Goal: Communication & Community: Answer question/provide support

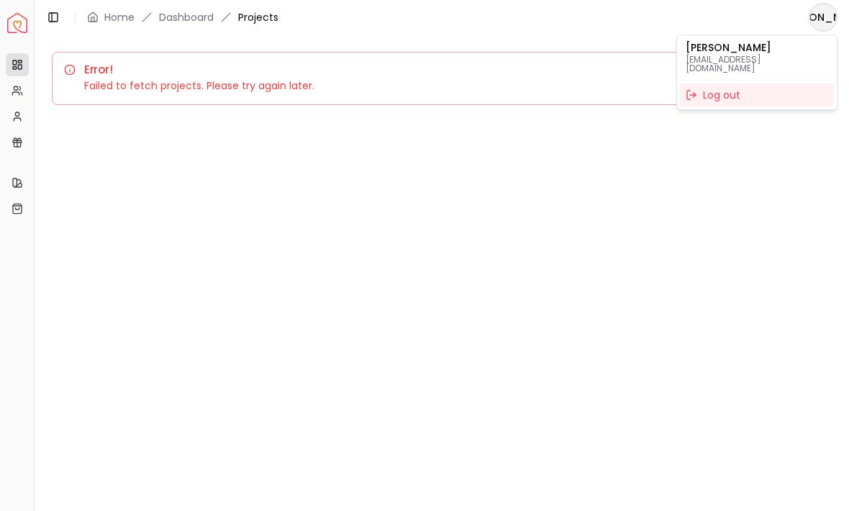
click at [820, 22] on html "Spacejoy Dashboard Overview Projects My Referrals My Profile Gift Card Balance …" at bounding box center [424, 255] width 849 height 511
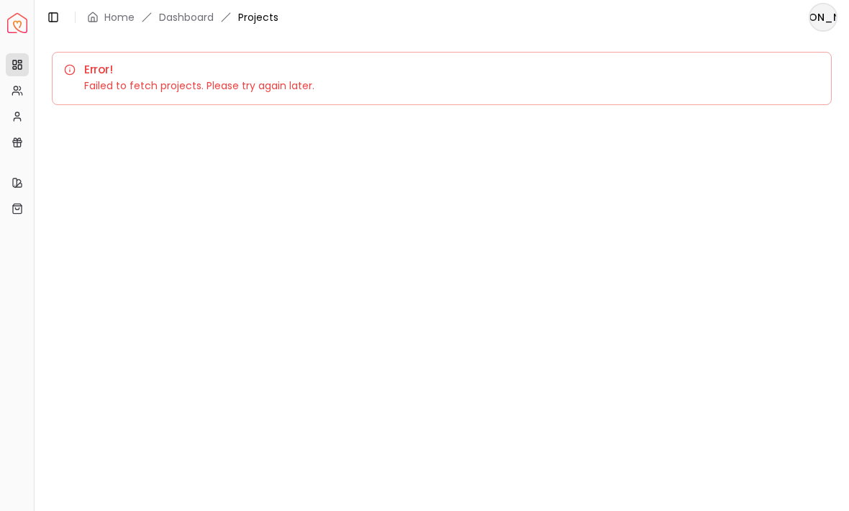
click at [20, 31] on img "Spacejoy" at bounding box center [17, 23] width 20 height 20
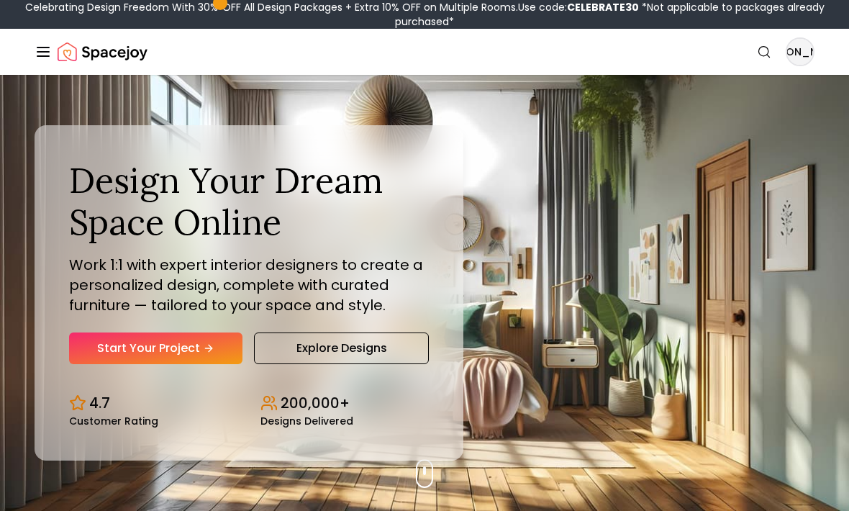
click at [46, 58] on icon "Global" at bounding box center [43, 51] width 17 height 17
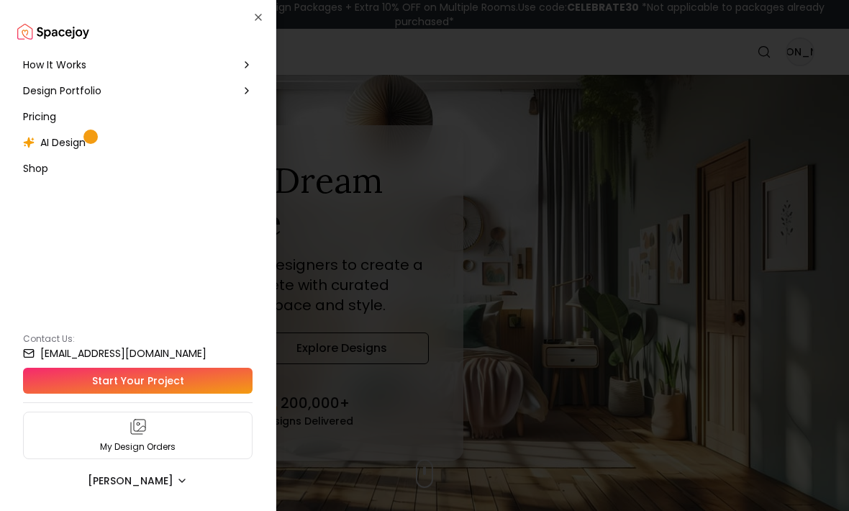
click at [153, 442] on p "My Design Orders" at bounding box center [138, 447] width 76 height 12
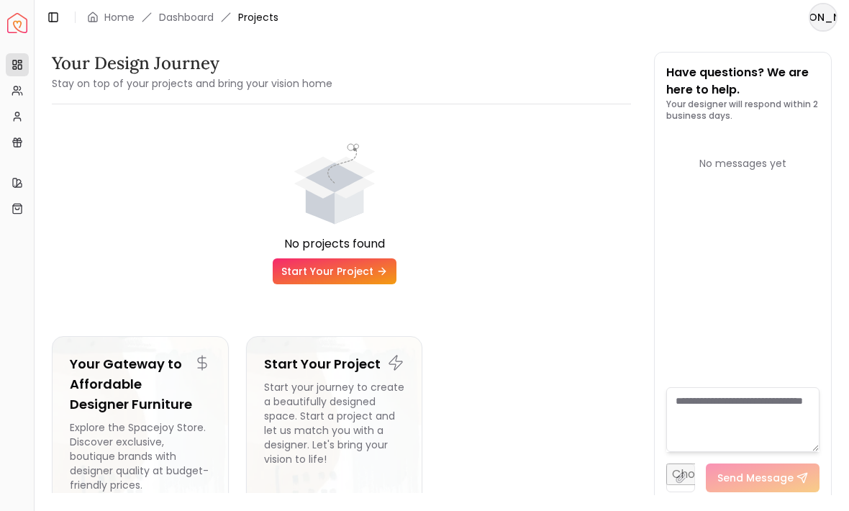
click at [12, 15] on img "Spacejoy" at bounding box center [17, 23] width 20 height 20
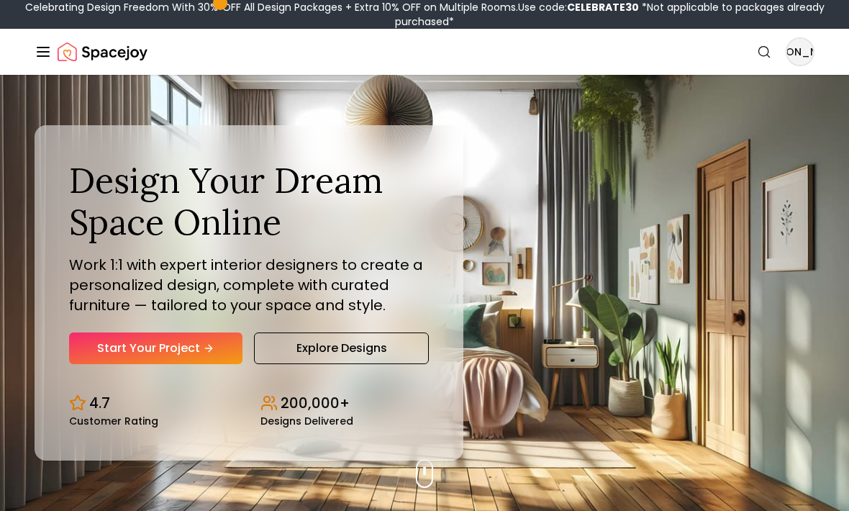
click at [43, 54] on icon "Global" at bounding box center [43, 51] width 17 height 17
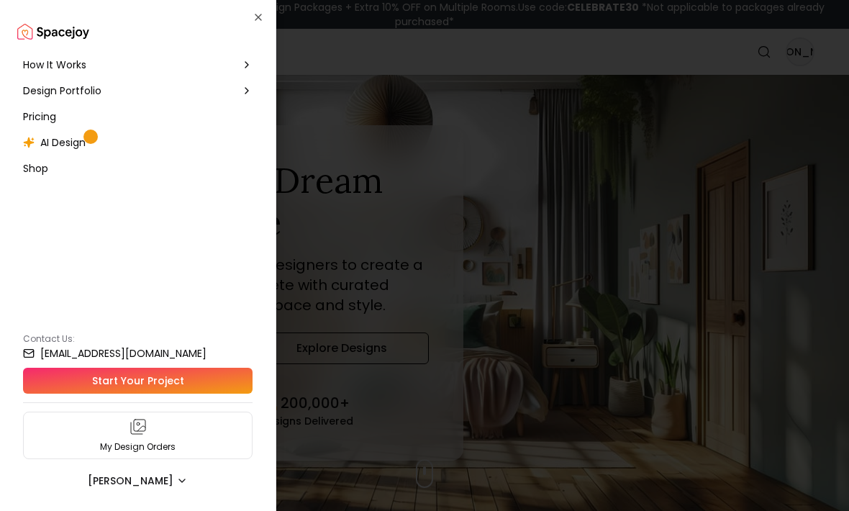
click at [60, 34] on img "Spacejoy" at bounding box center [53, 31] width 72 height 29
click at [66, 142] on span "AI Design" at bounding box center [62, 142] width 45 height 14
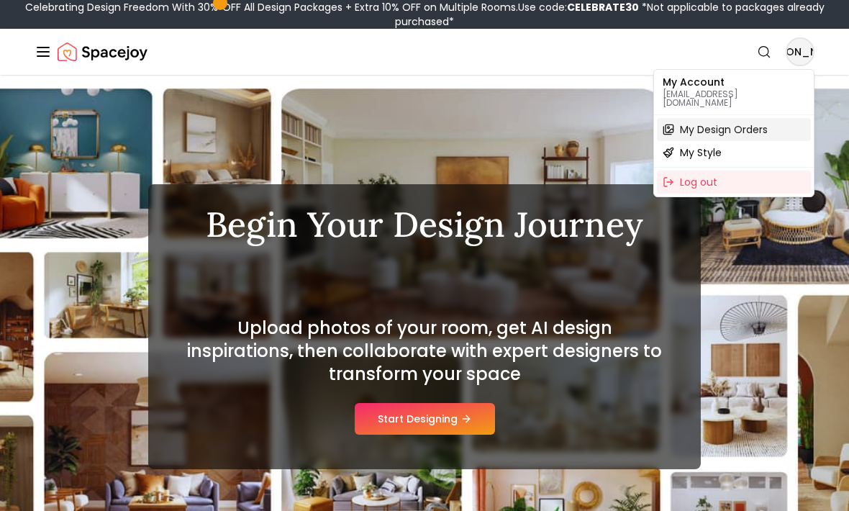
click at [739, 123] on span "My Design Orders" at bounding box center [724, 129] width 88 height 14
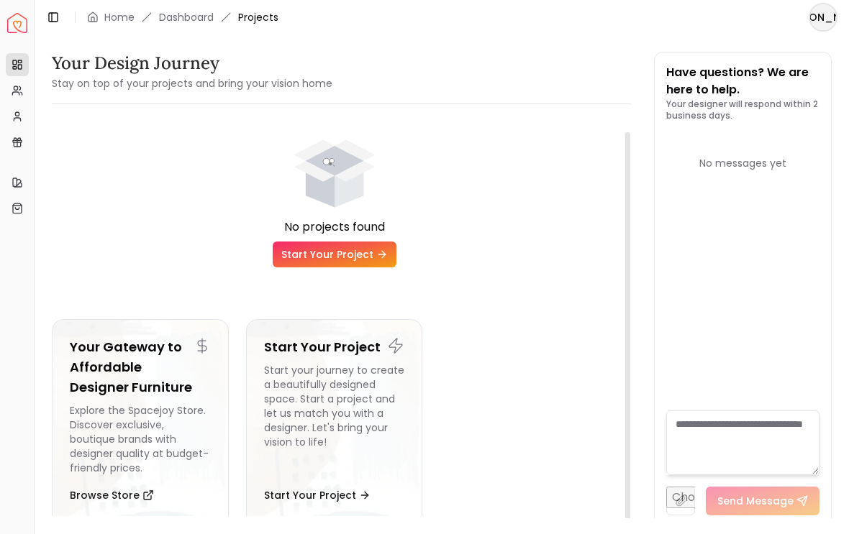
scroll to position [16, 0]
click at [354, 251] on link "Start Your Project" at bounding box center [335, 255] width 124 height 26
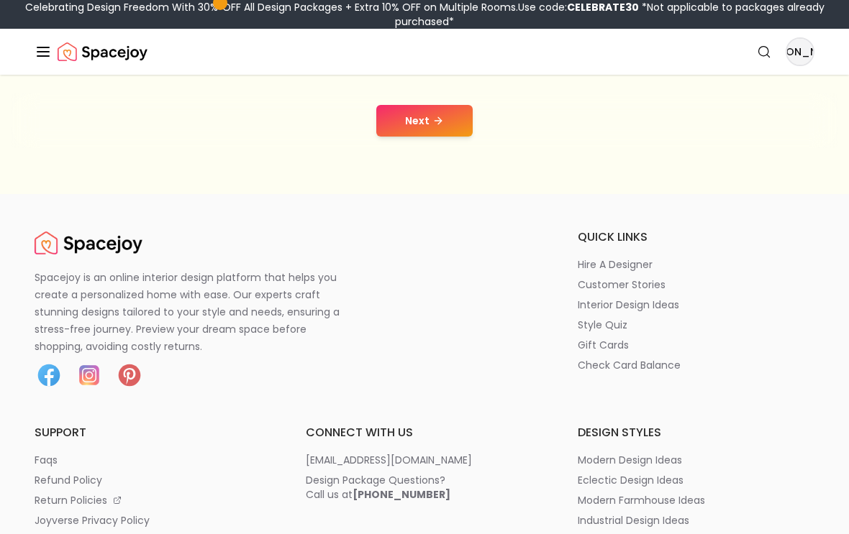
scroll to position [326, 0]
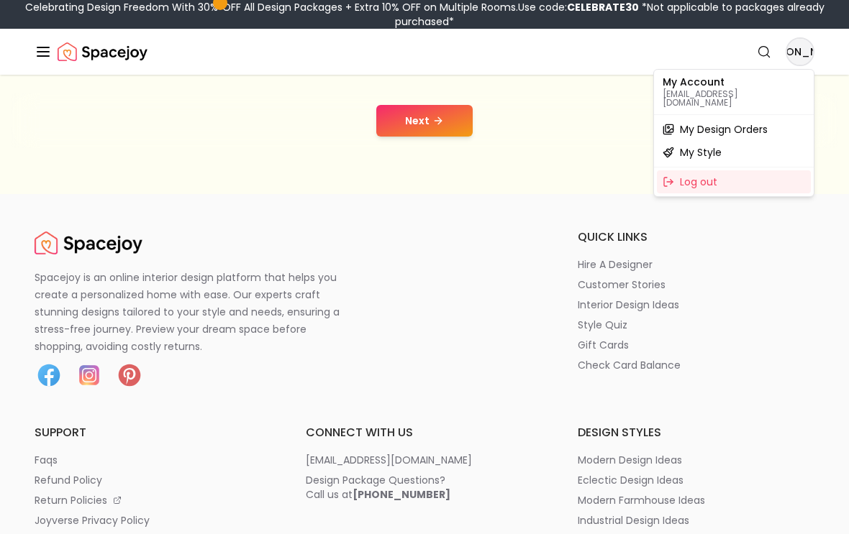
click at [700, 81] on p "My Account" at bounding box center [733, 82] width 142 height 10
click at [699, 86] on p "My Account" at bounding box center [733, 82] width 142 height 10
click at [710, 95] on p "[EMAIL_ADDRESS][DOMAIN_NAME]" at bounding box center [733, 98] width 142 height 17
click at [695, 90] on p "[EMAIL_ADDRESS][DOMAIN_NAME]" at bounding box center [733, 98] width 142 height 17
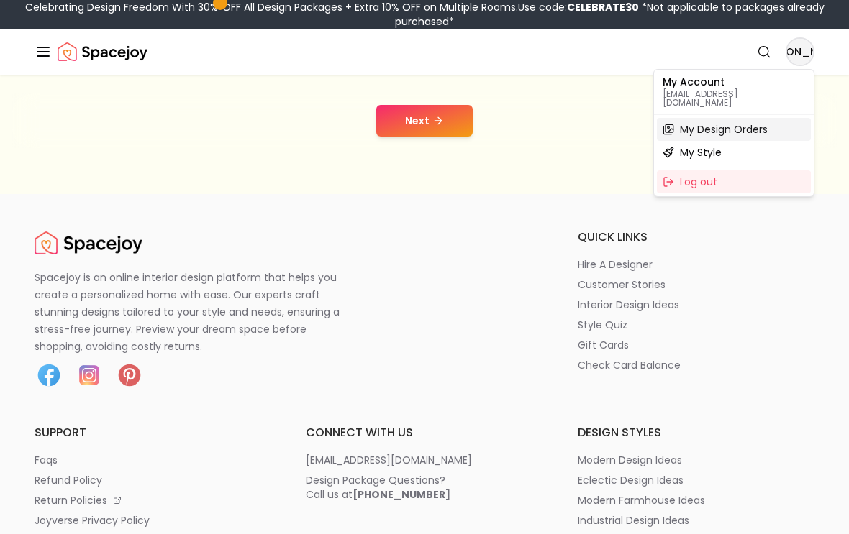
click at [705, 122] on span "My Design Orders" at bounding box center [724, 129] width 88 height 14
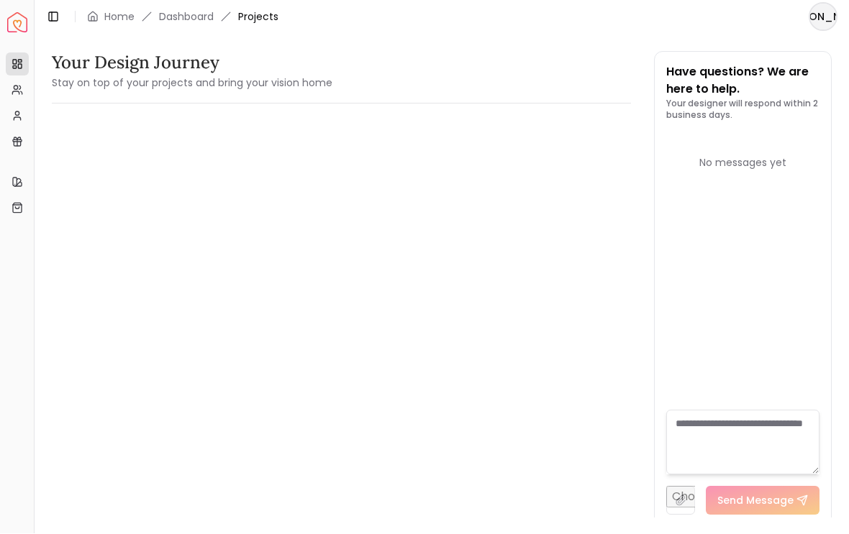
scroll to position [1, 0]
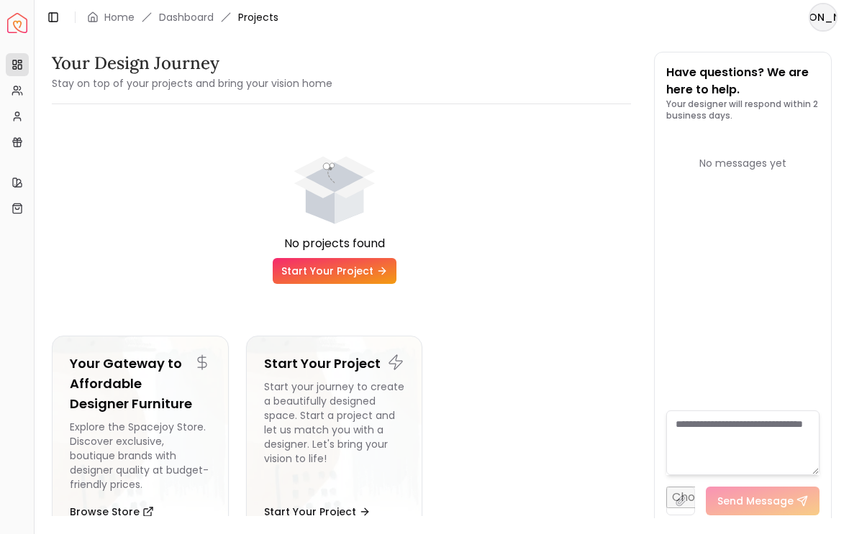
click at [17, 204] on icon at bounding box center [17, 208] width 9 height 9
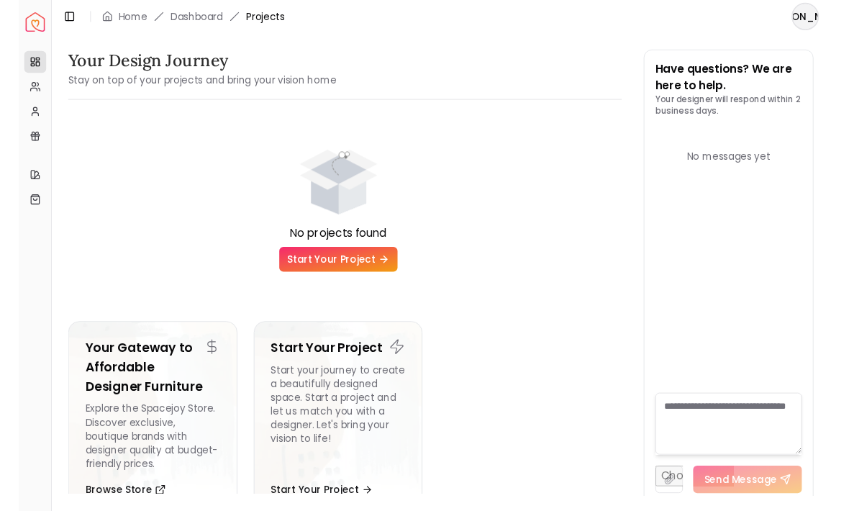
scroll to position [0, 0]
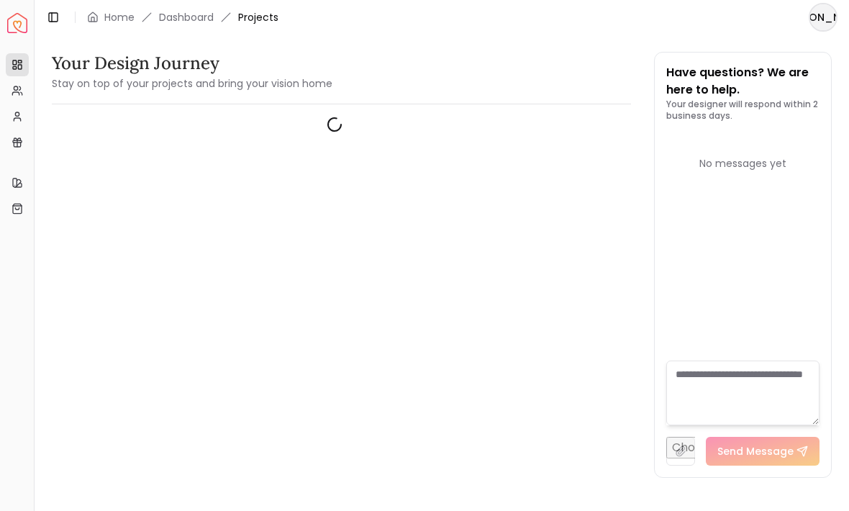
click at [17, 180] on icon at bounding box center [15, 182] width 4 height 9
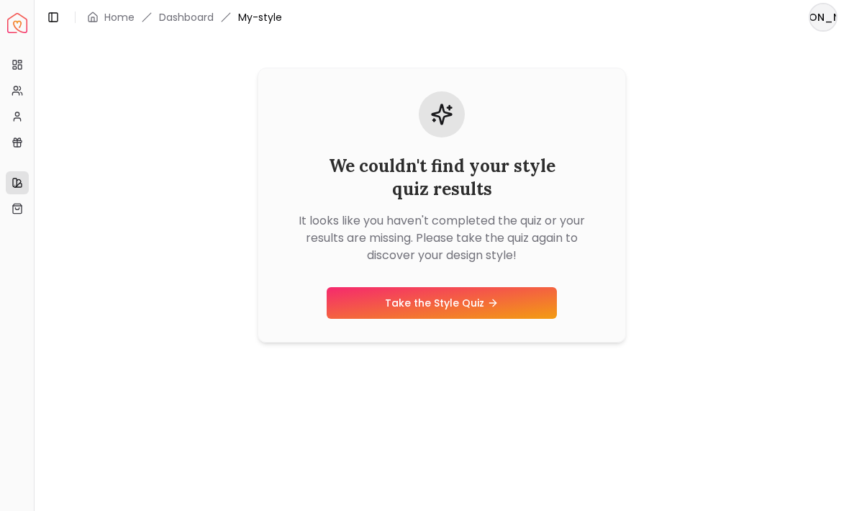
click at [20, 145] on icon at bounding box center [17, 144] width 6 height 4
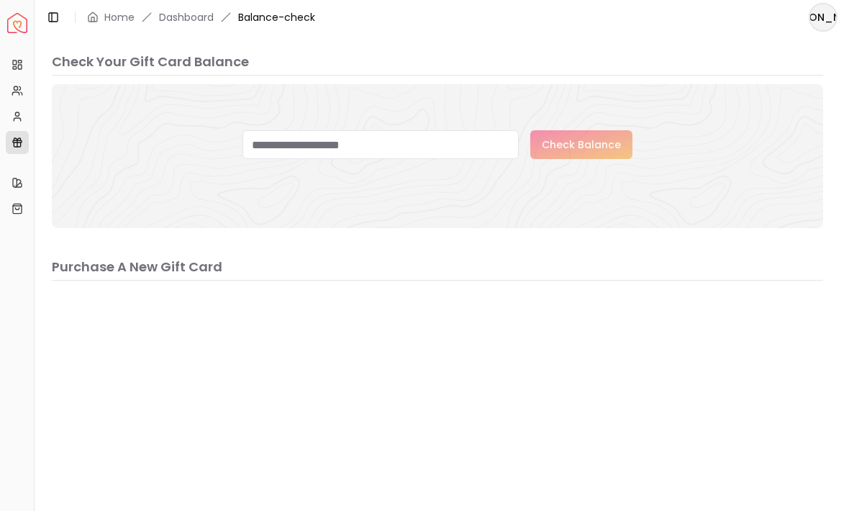
click at [19, 116] on icon at bounding box center [18, 117] width 12 height 12
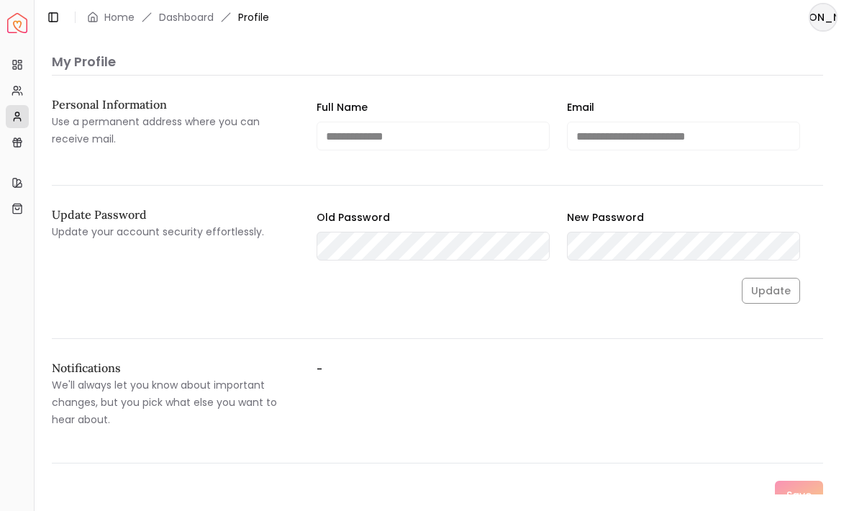
click at [22, 88] on icon at bounding box center [18, 91] width 12 height 12
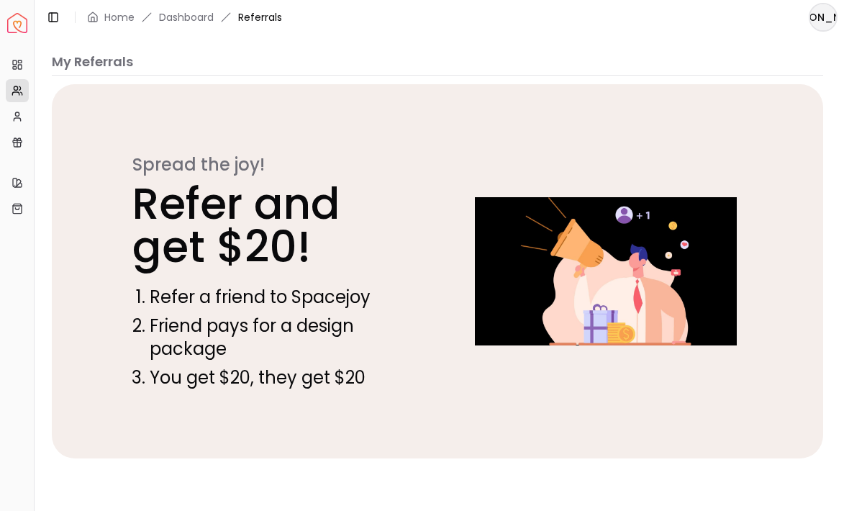
click at [21, 55] on link "Projects" at bounding box center [17, 64] width 23 height 23
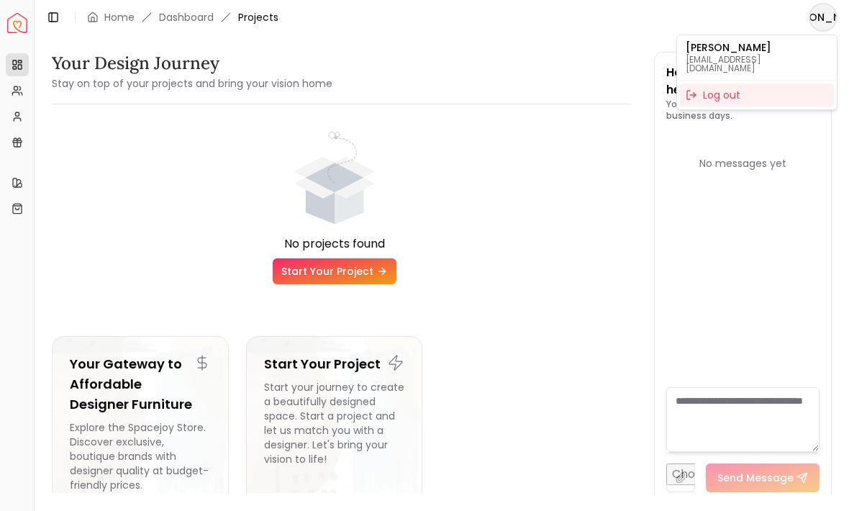
click at [823, 25] on html "Spacejoy Dashboard Overview Projects My Referrals My Profile Gift Card Balance …" at bounding box center [424, 255] width 849 height 511
click at [734, 91] on div "Log out" at bounding box center [757, 94] width 154 height 23
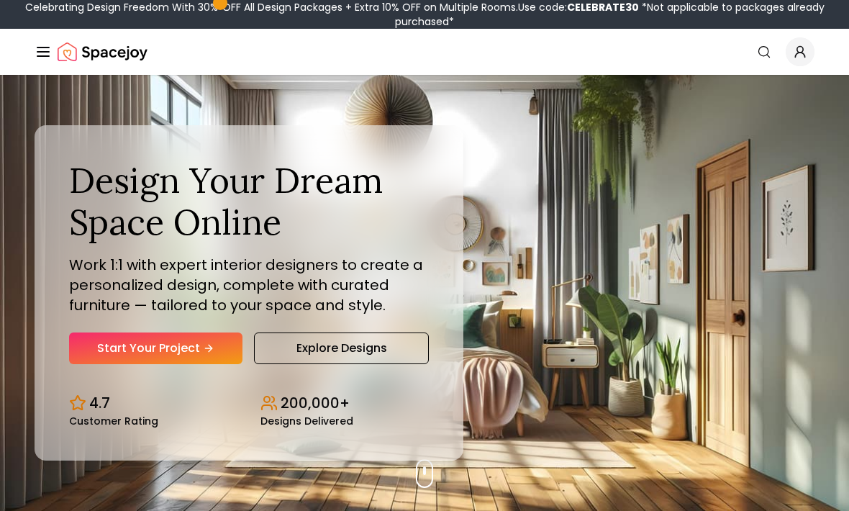
click at [804, 50] on icon "Global" at bounding box center [799, 52] width 14 height 14
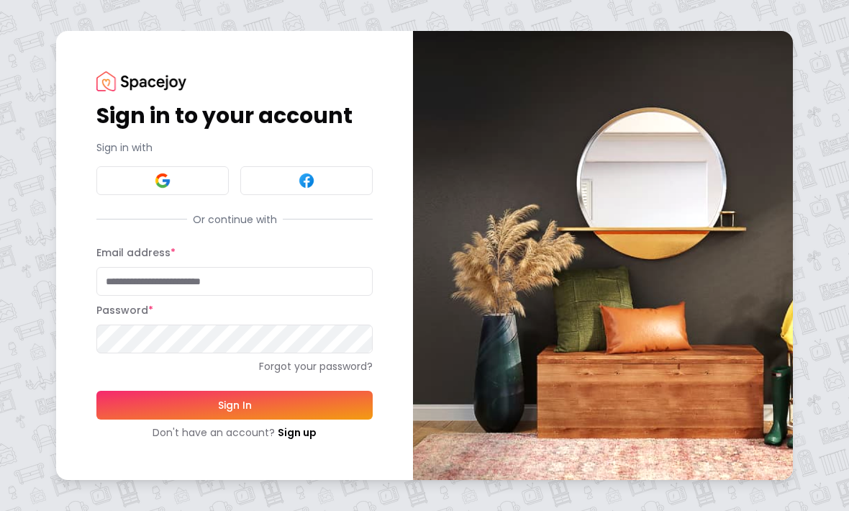
click at [248, 278] on input "Email address *" at bounding box center [234, 281] width 276 height 29
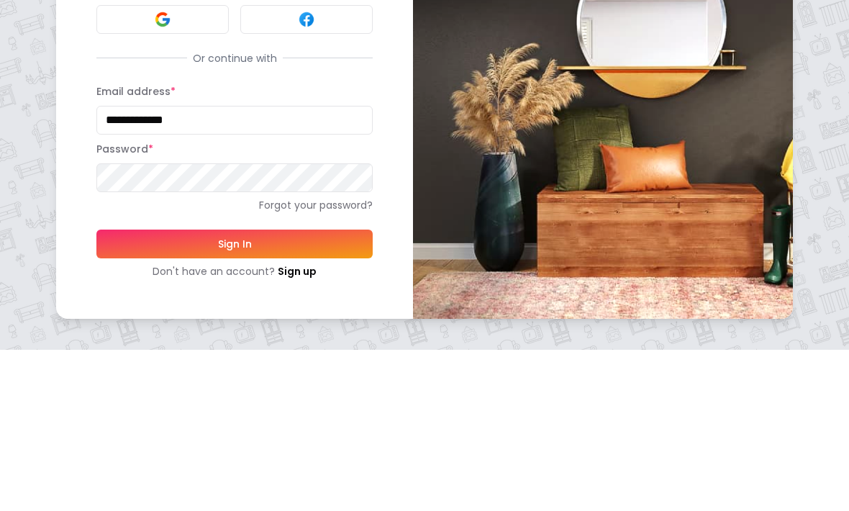
type input "**********"
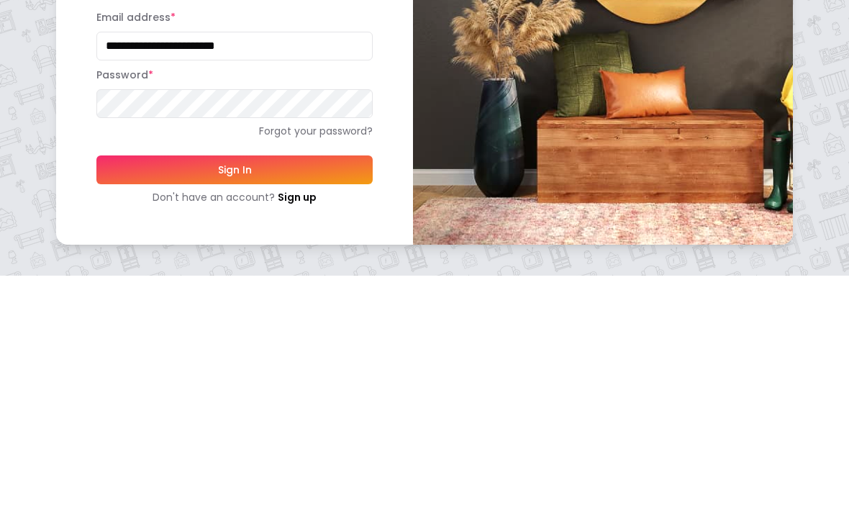
click at [234, 390] on button "Sign In" at bounding box center [234, 404] width 276 height 29
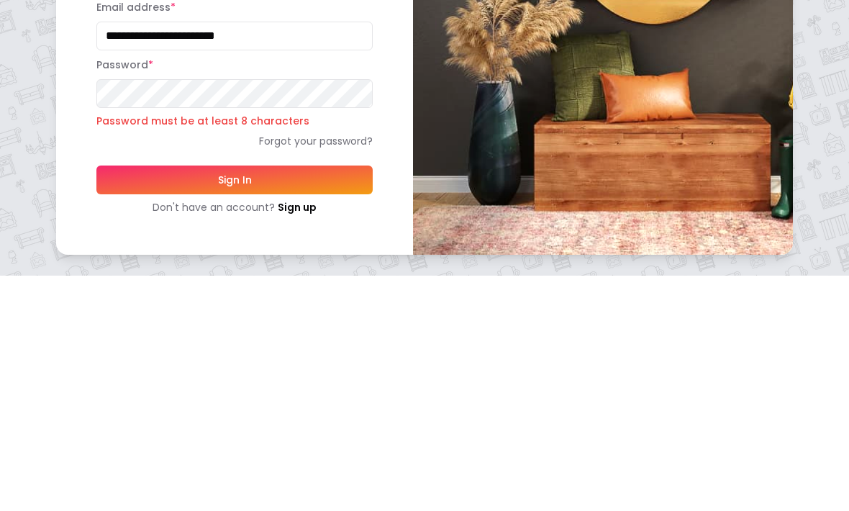
click at [234, 401] on button "Sign In" at bounding box center [234, 415] width 276 height 29
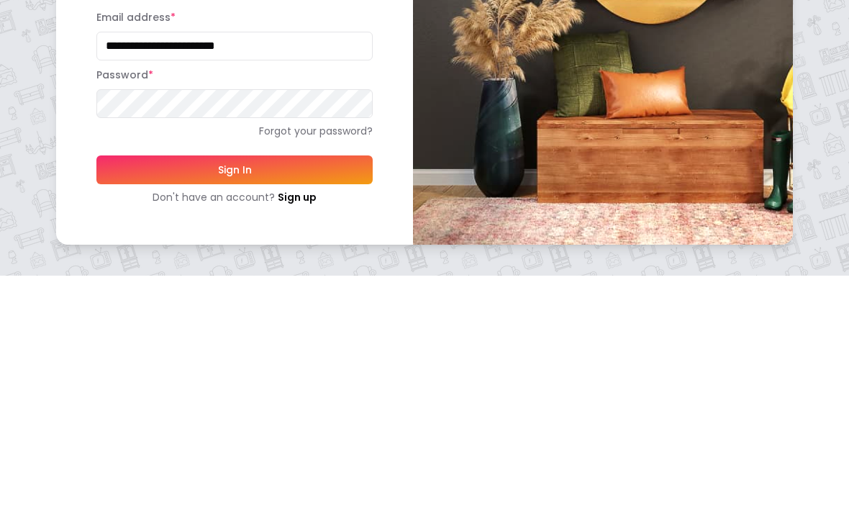
click at [296, 390] on button "Sign In" at bounding box center [234, 404] width 276 height 29
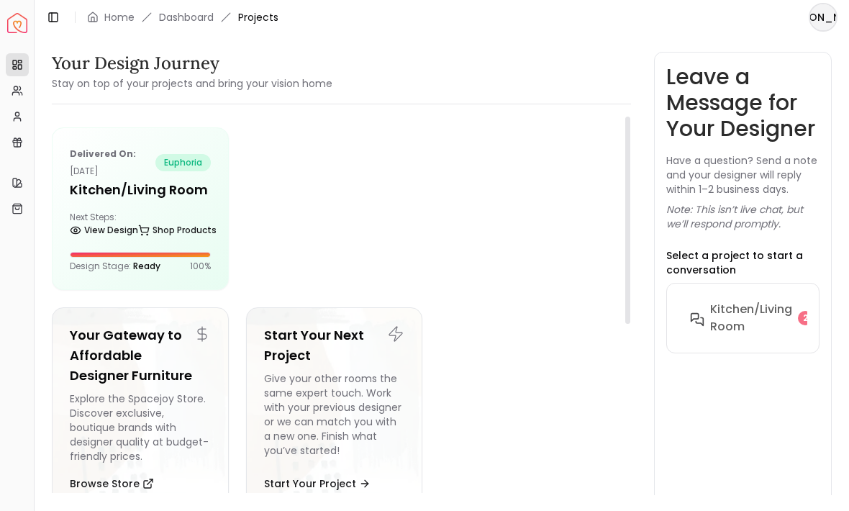
click at [140, 196] on h5 "Kitchen/Living Room" at bounding box center [140, 190] width 141 height 20
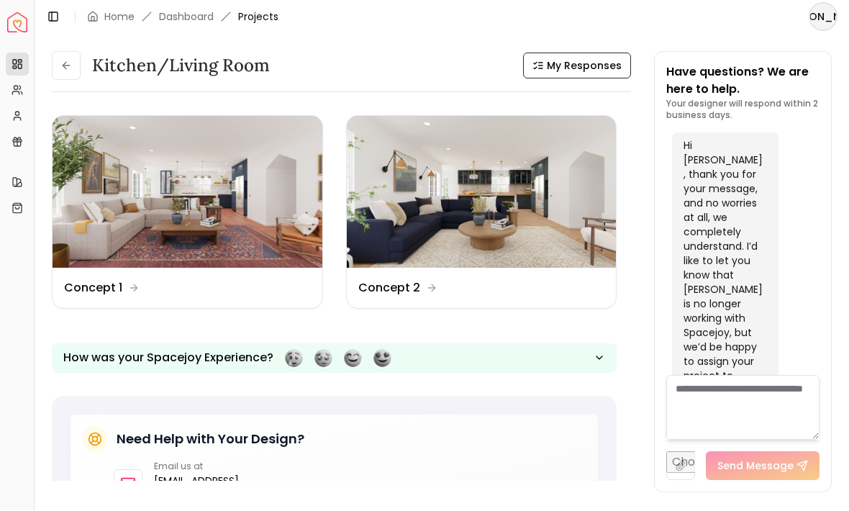
scroll to position [2474, 0]
click at [752, 421] on textarea at bounding box center [742, 407] width 153 height 65
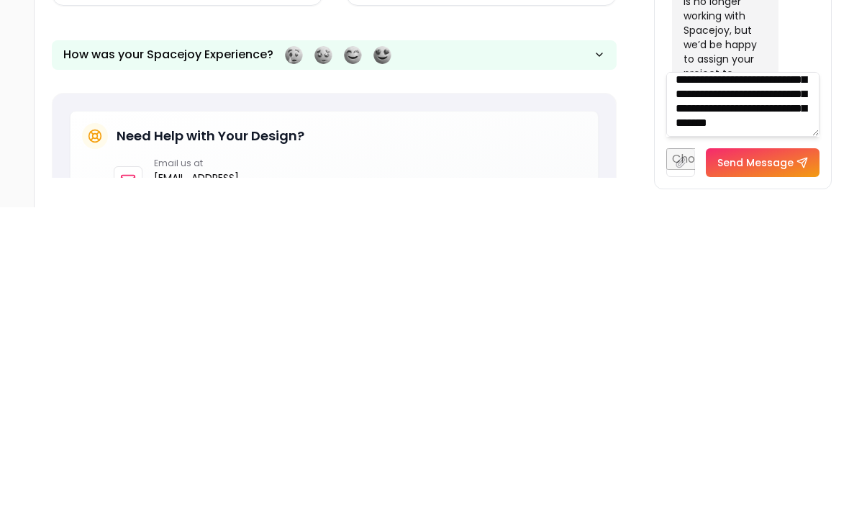
scroll to position [35, 0]
type textarea "**********"
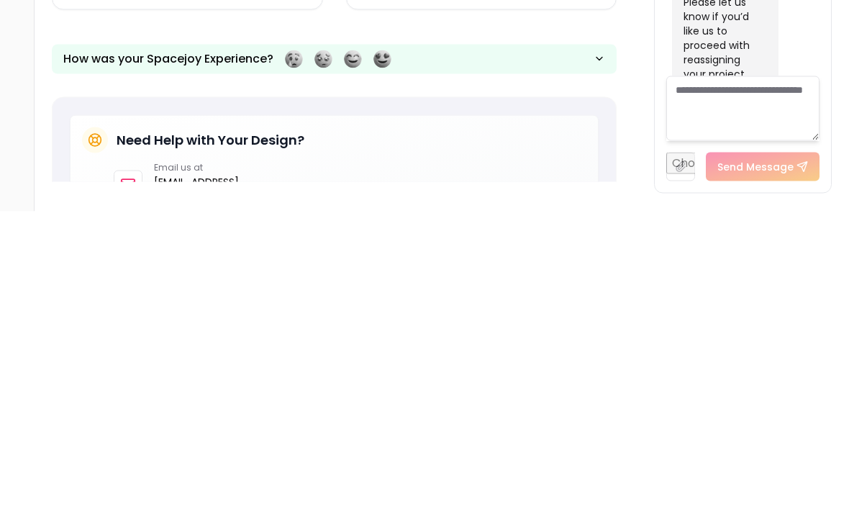
scroll to position [2679, 0]
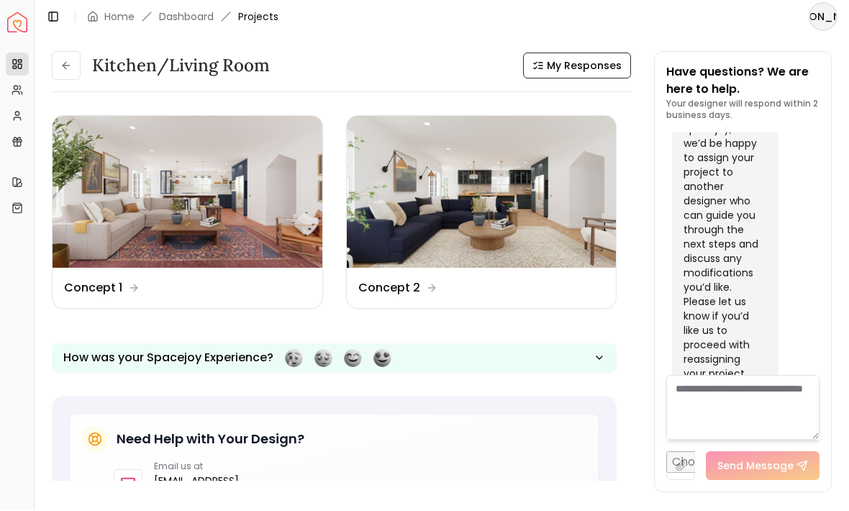
click at [727, 426] on textarea at bounding box center [742, 407] width 153 height 65
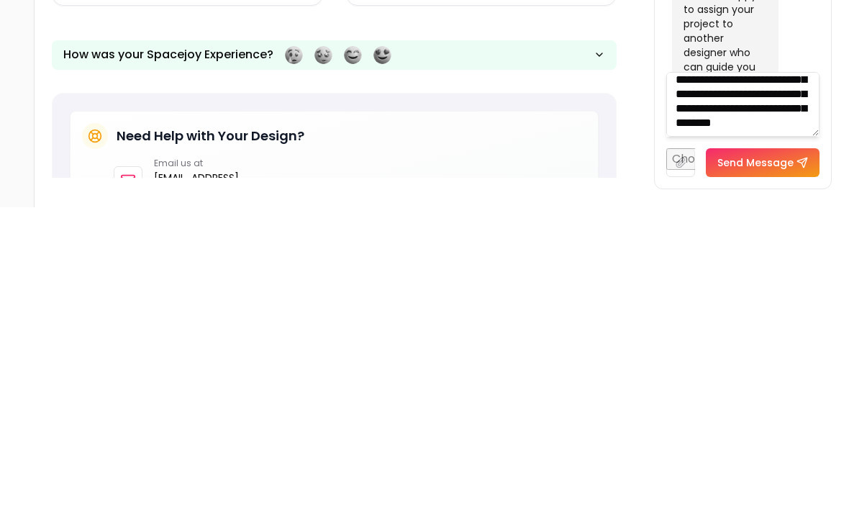
scroll to position [2577, 0]
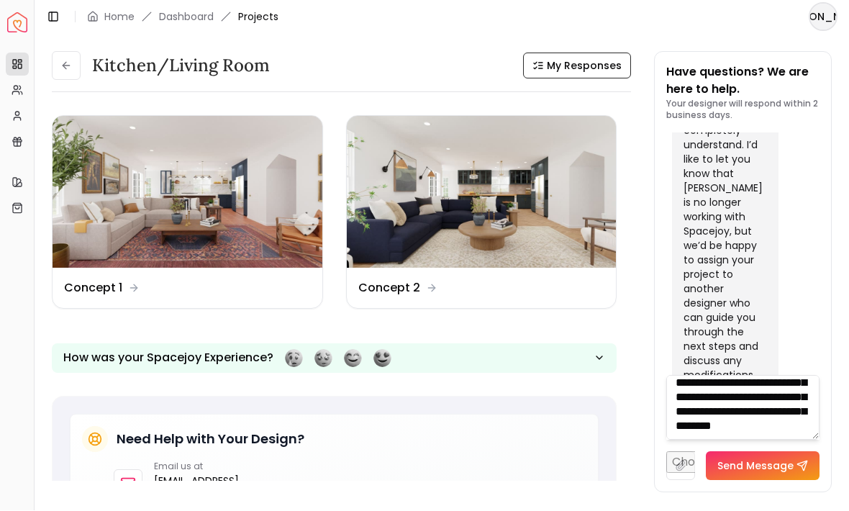
type textarea "**********"
click at [769, 480] on button "Send Message" at bounding box center [762, 466] width 114 height 29
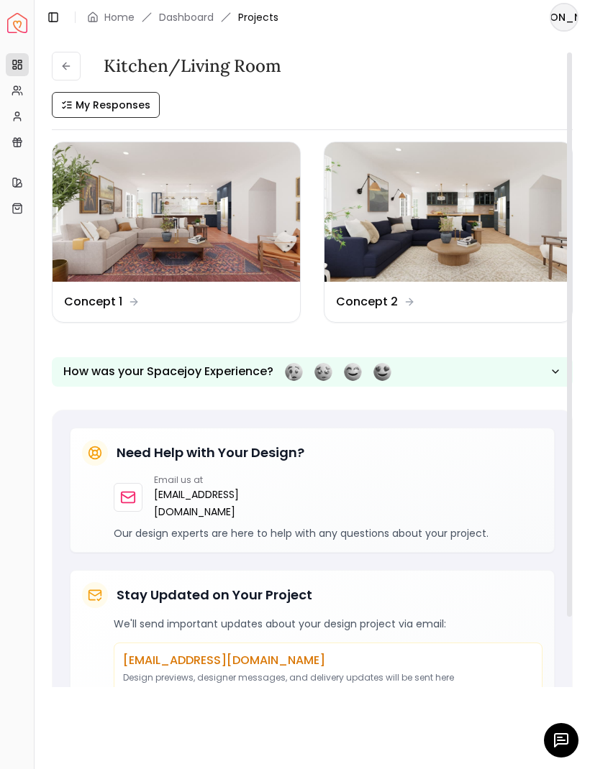
scroll to position [0, 0]
